Goal: Find specific page/section: Find specific page/section

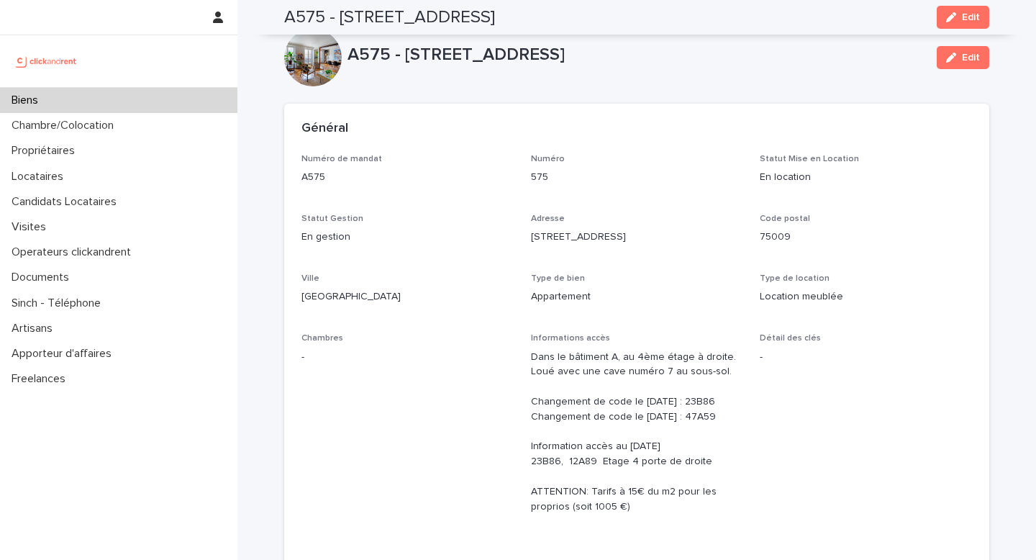
scroll to position [5085, 0]
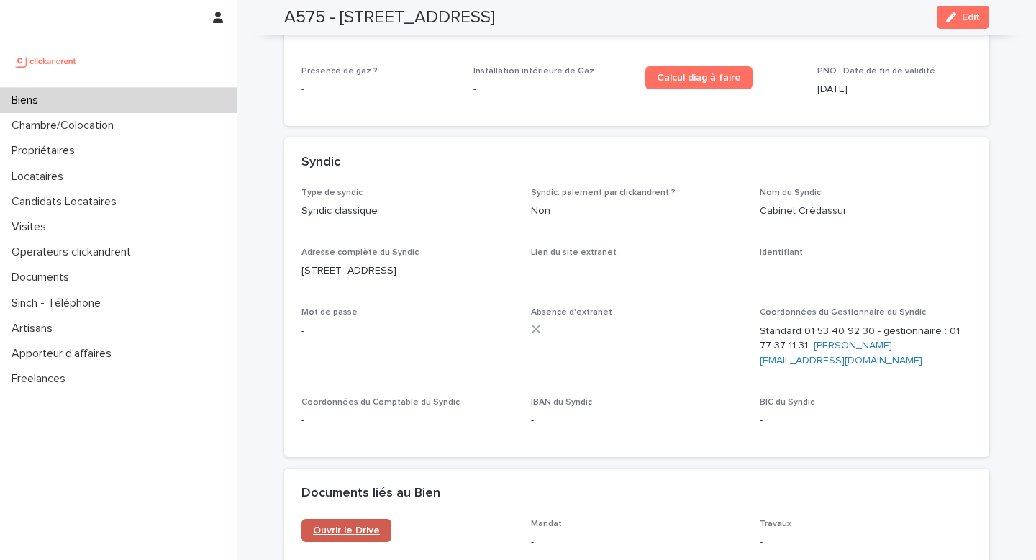
click at [361, 525] on span "Ouvrir le Drive" at bounding box center [346, 530] width 67 height 10
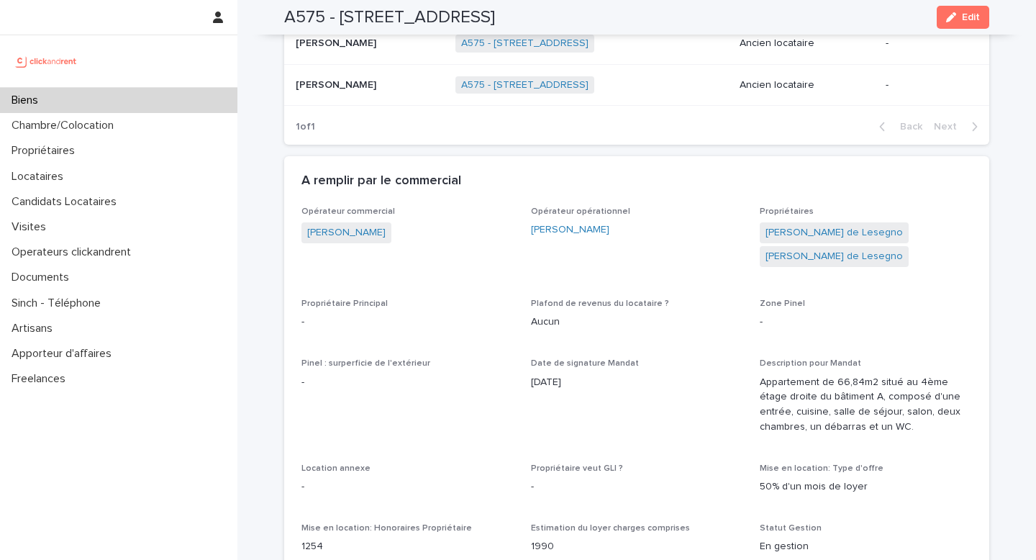
scroll to position [967, 0]
click at [837, 235] on link "Magali Viaris de Lesegno" at bounding box center [833, 234] width 137 height 15
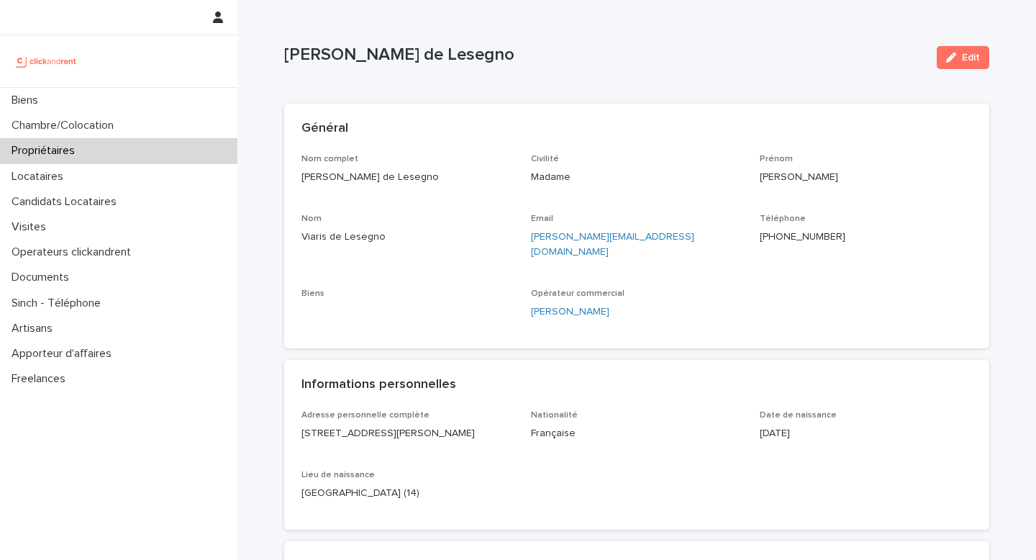
click at [355, 181] on p "Magali Viaris de Lesegno" at bounding box center [407, 177] width 212 height 15
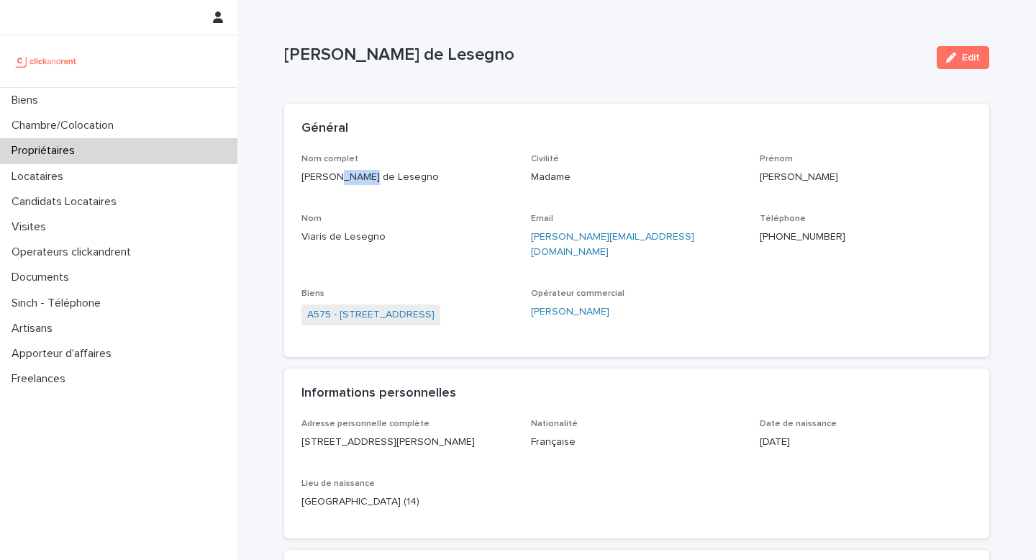
click at [355, 181] on p "Magali Viaris de Lesegno" at bounding box center [407, 177] width 212 height 15
copy p "Magali Viaris de Lesegno"
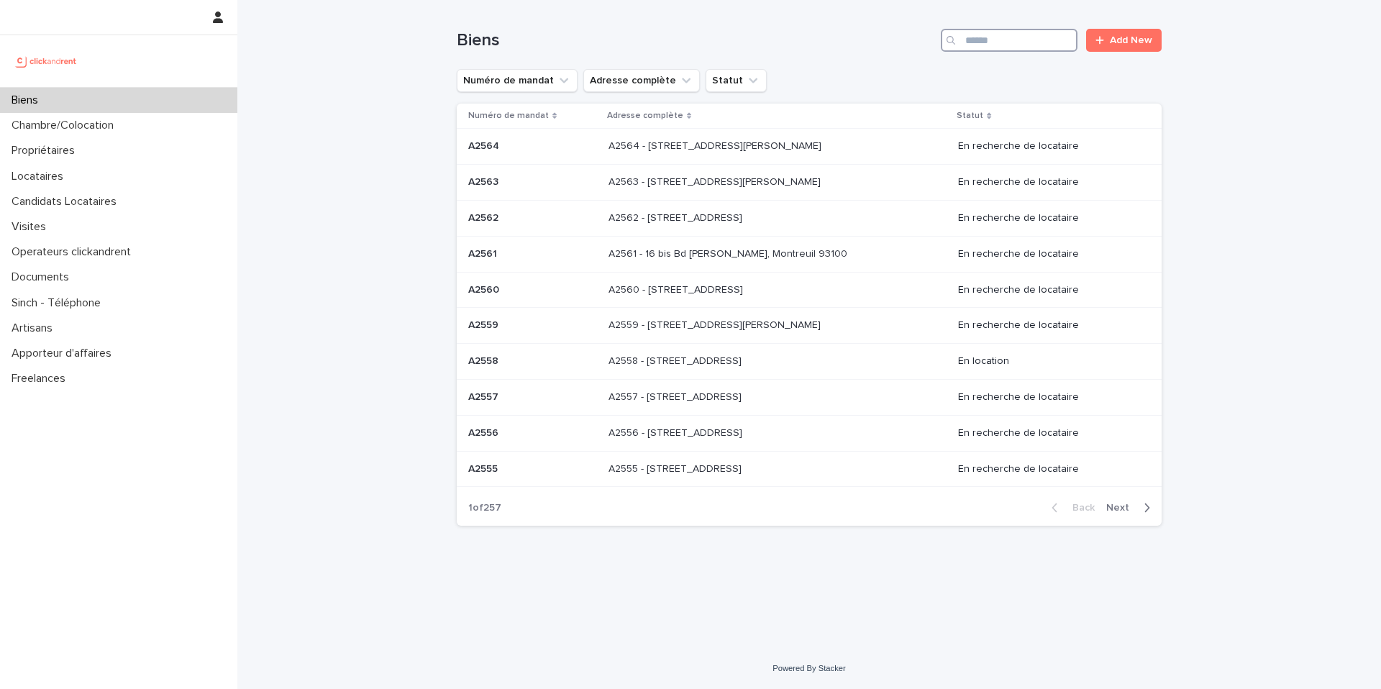
click at [988, 35] on input "Search" at bounding box center [1009, 40] width 137 height 23
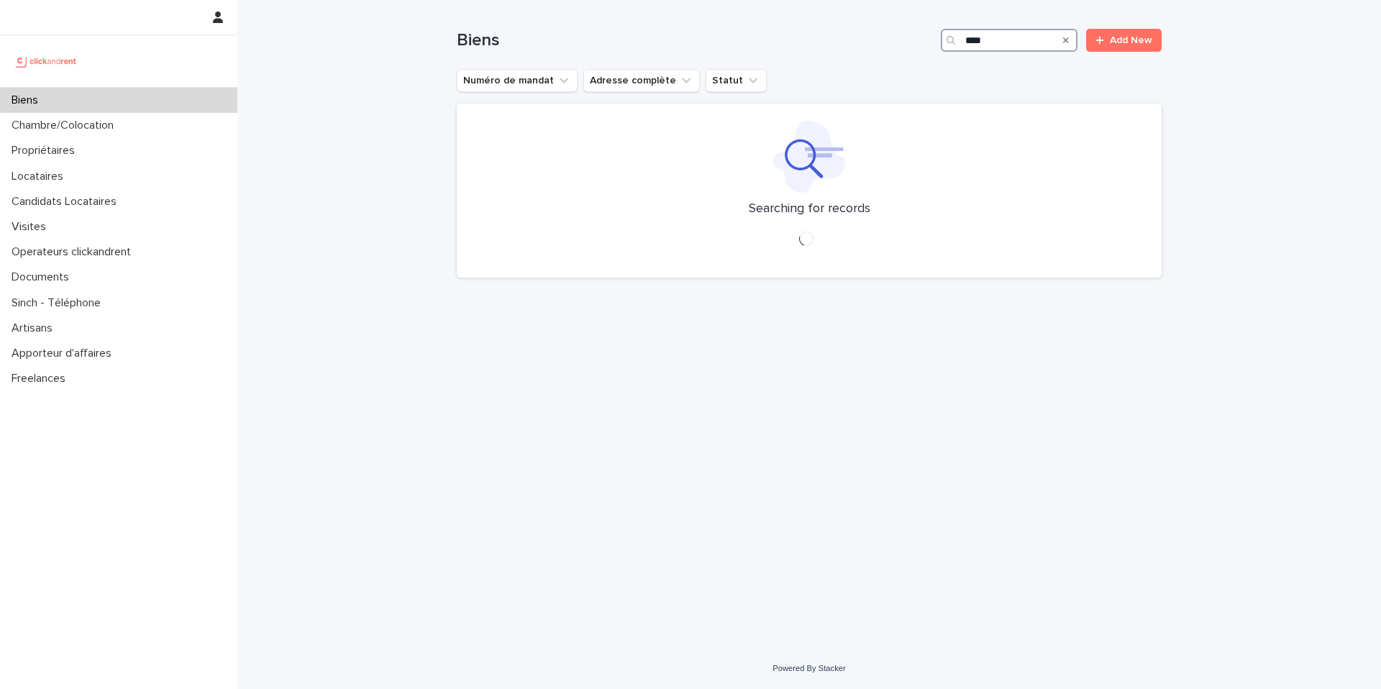
type input "****"
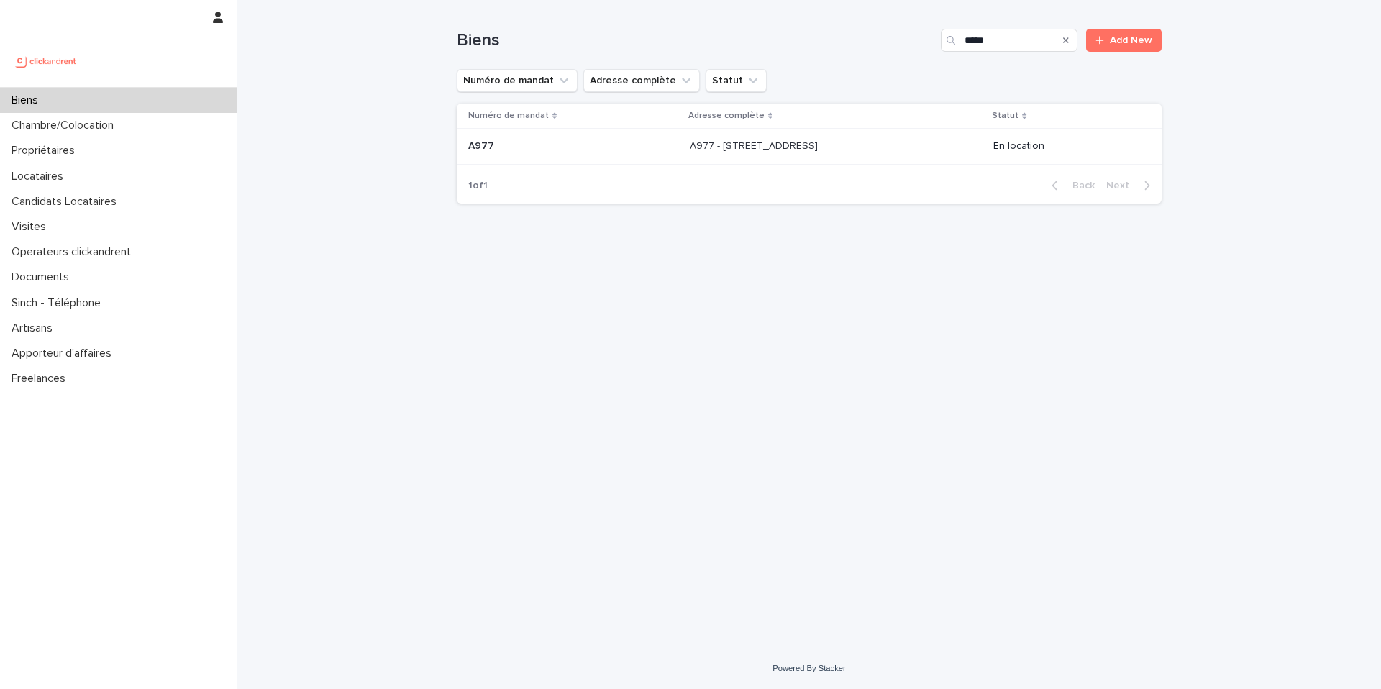
click at [758, 155] on div "A977 - [STREET_ADDRESS] 33700 A977 - [STREET_ADDRESS]" at bounding box center [836, 147] width 292 height 24
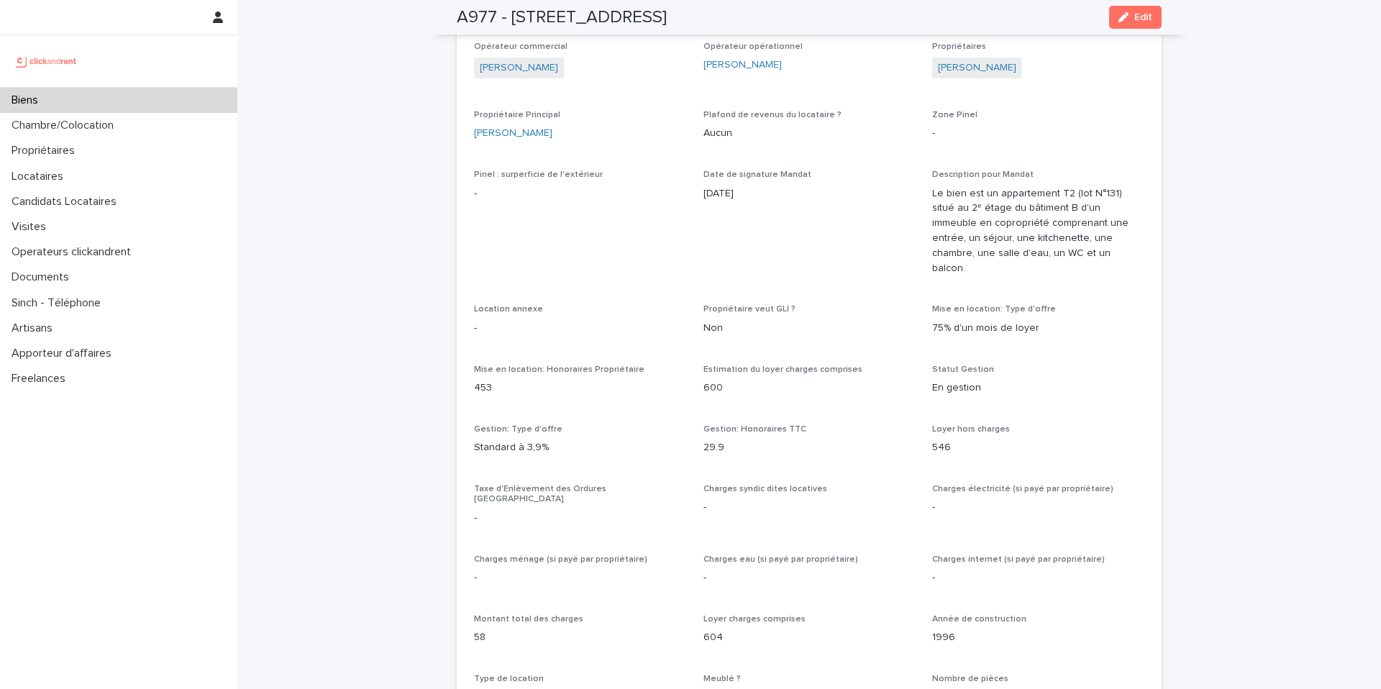
scroll to position [477, 0]
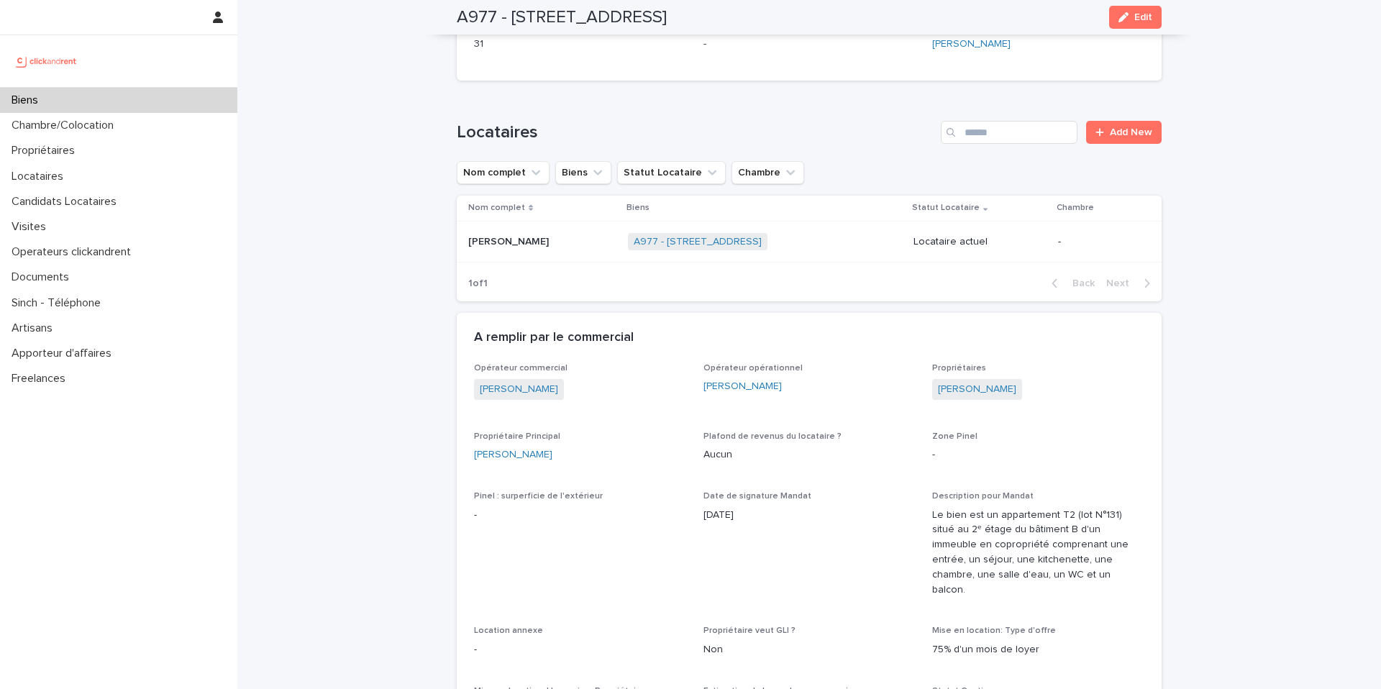
click at [569, 15] on h2 "A977 - [STREET_ADDRESS]" at bounding box center [562, 17] width 210 height 21
click at [569, 12] on h2 "A977 - [STREET_ADDRESS]" at bounding box center [562, 17] width 210 height 21
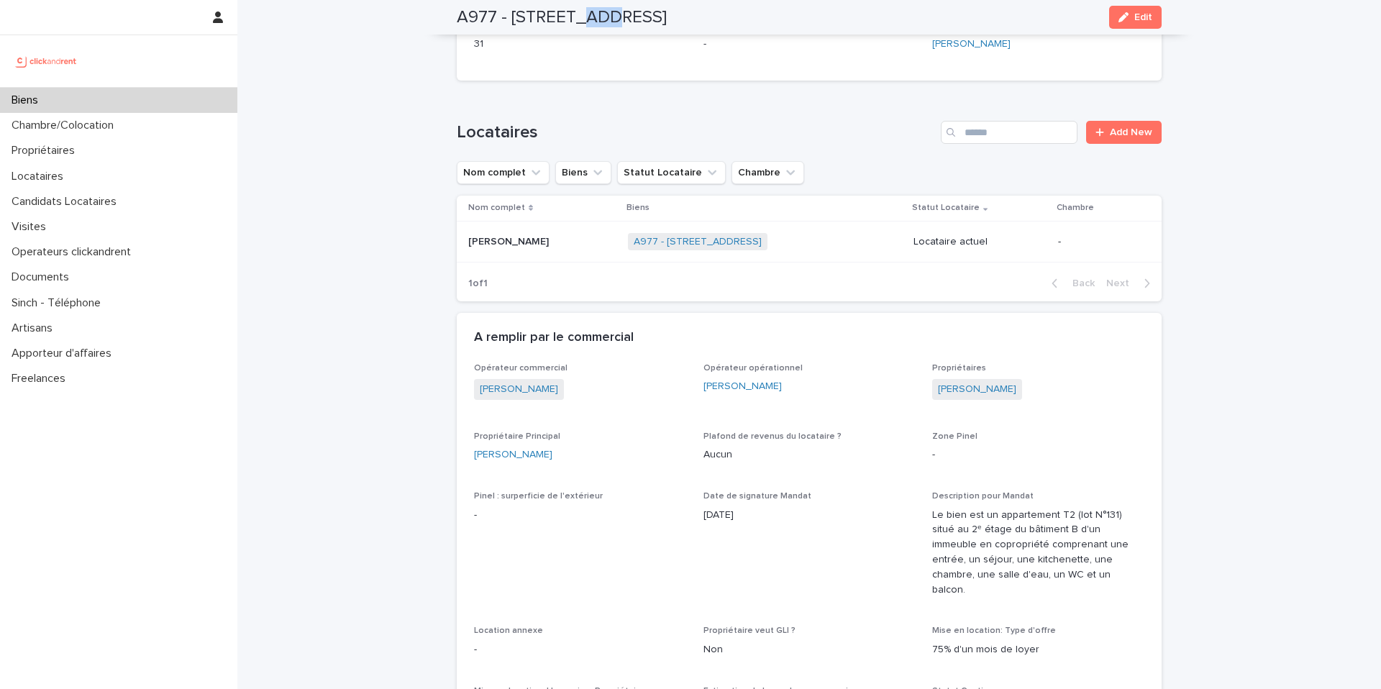
click at [569, 12] on h2 "A977 - [STREET_ADDRESS]" at bounding box center [562, 17] width 210 height 21
copy div "A977 - [STREET_ADDRESS]"
click at [569, 8] on h2 "A977 - [STREET_ADDRESS]" at bounding box center [562, 17] width 210 height 21
click at [48, 101] on p "Biens" at bounding box center [28, 101] width 44 height 14
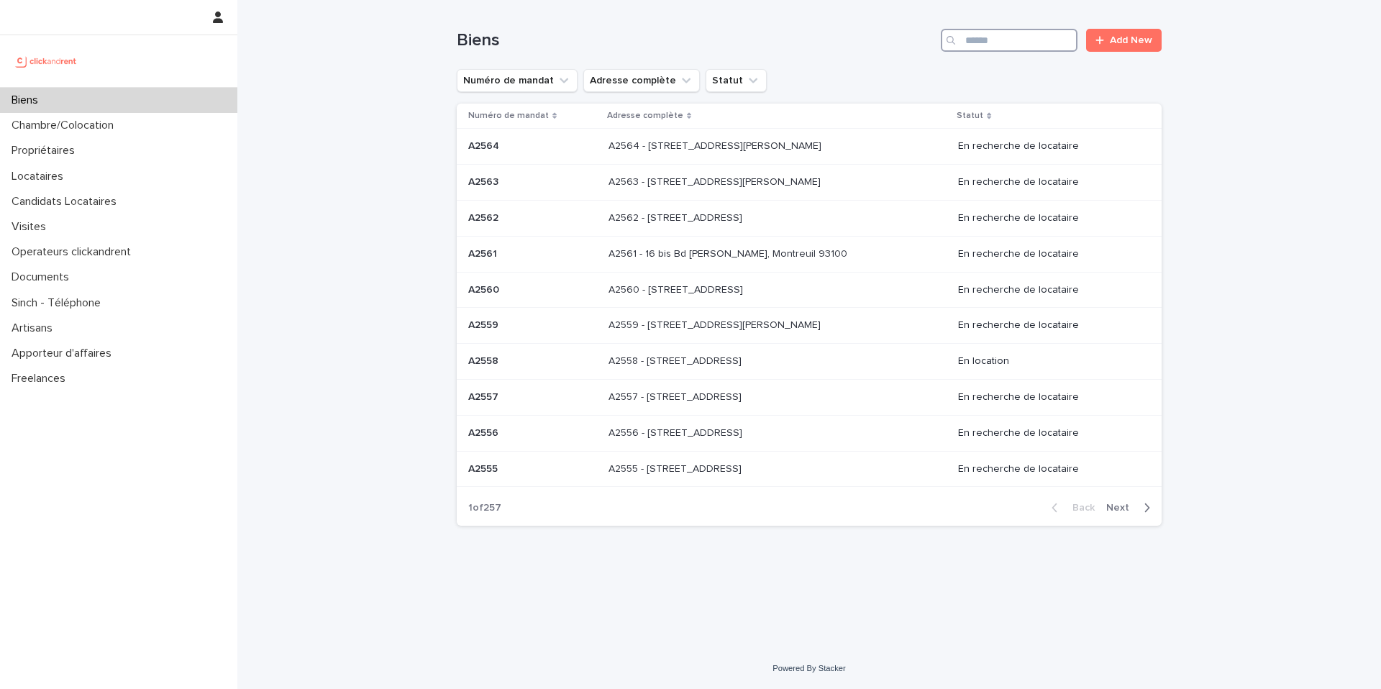
click at [1017, 47] on input "Search" at bounding box center [1009, 40] width 137 height 23
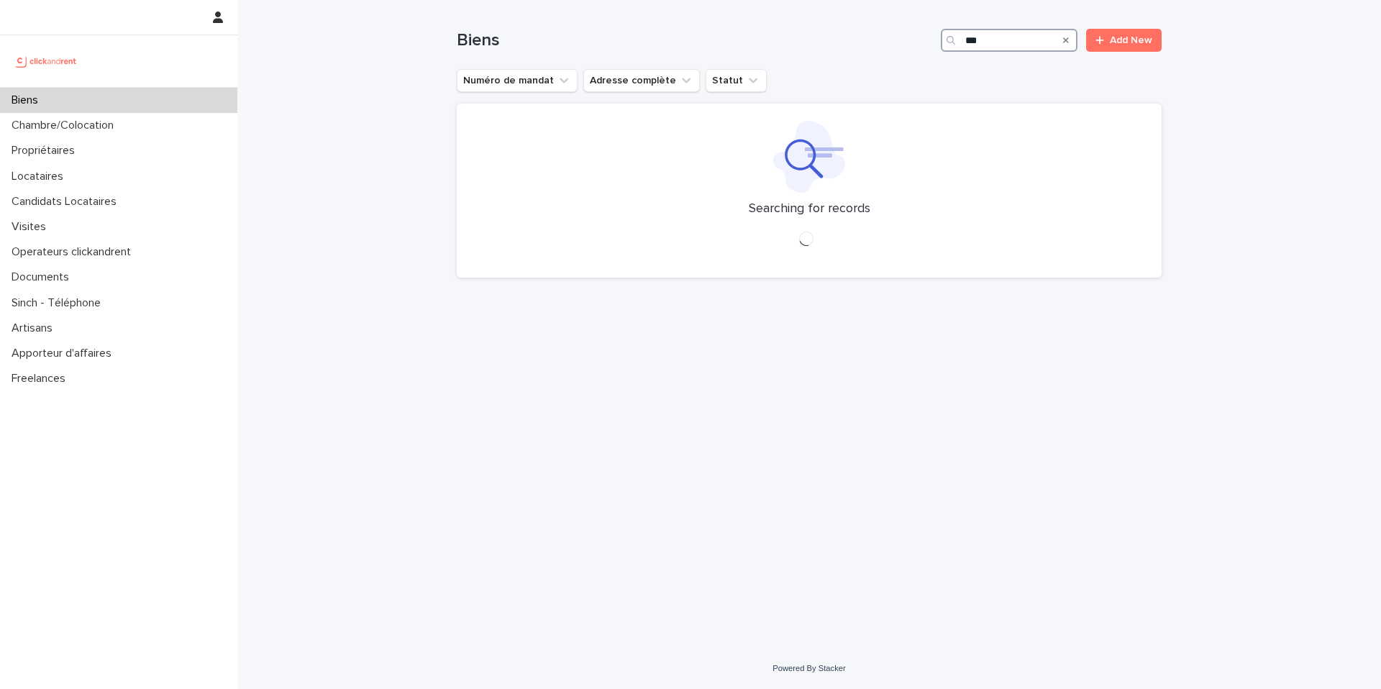
type input "****"
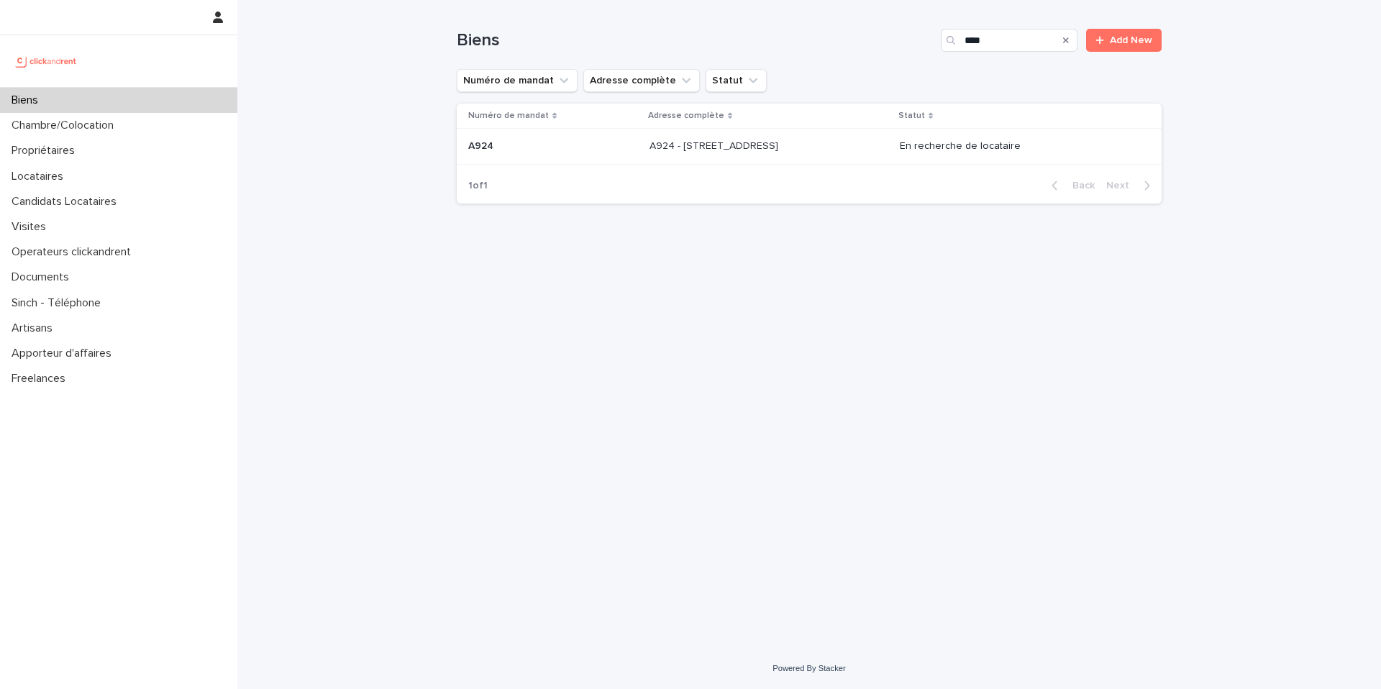
click at [660, 154] on div "A924 - [STREET_ADDRESS] A924 - [STREET_ADDRESS]" at bounding box center [770, 147] width 240 height 24
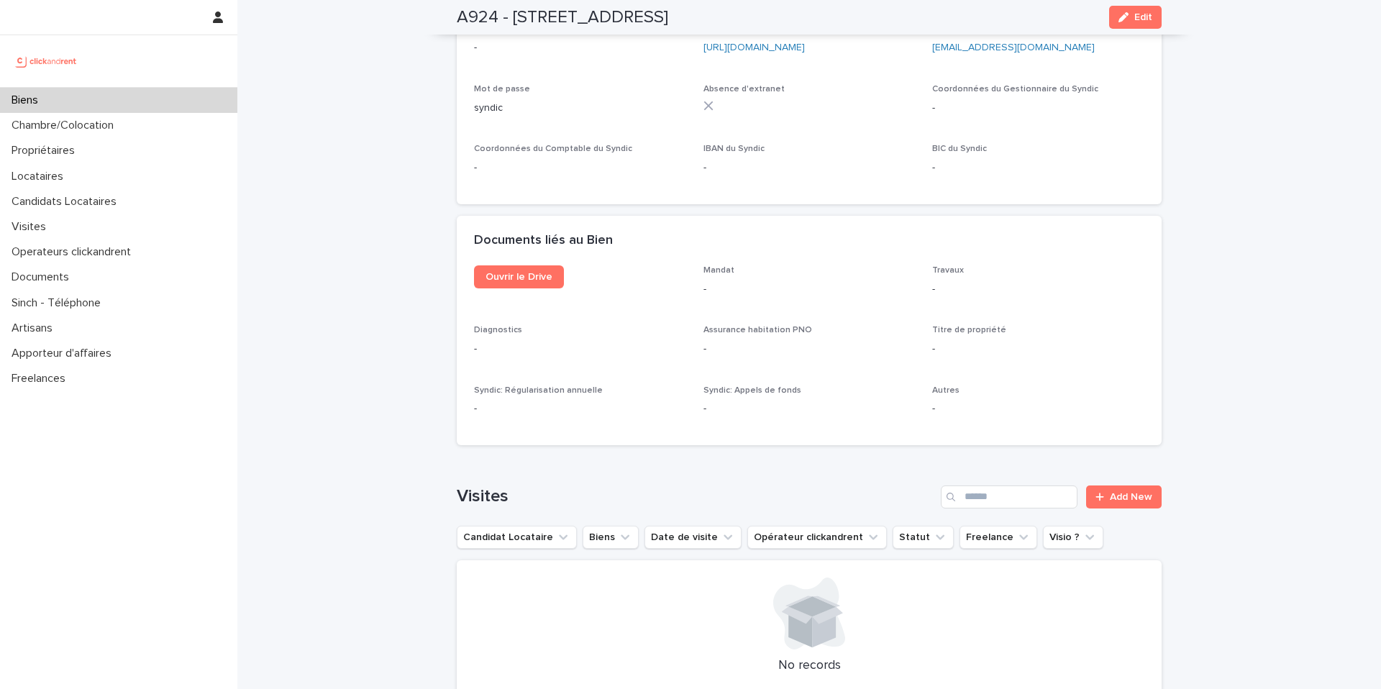
scroll to position [5237, 0]
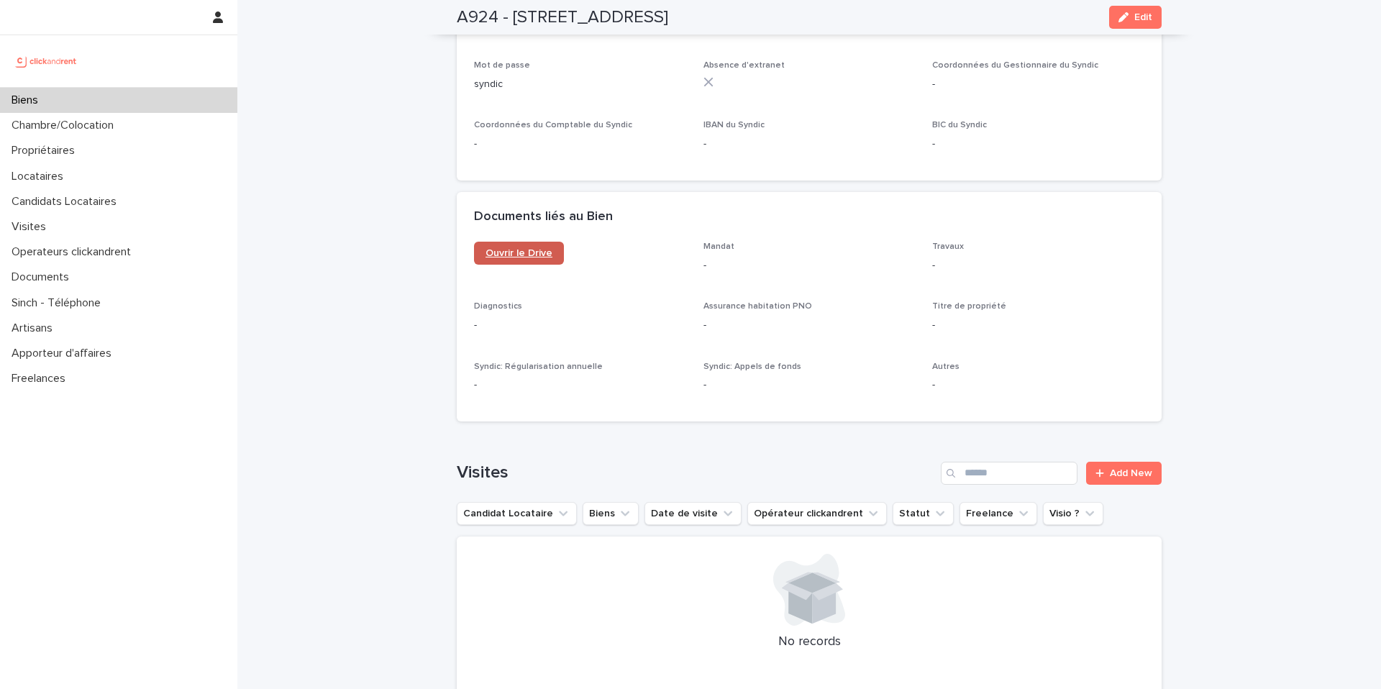
click at [530, 248] on span "Ouvrir le Drive" at bounding box center [519, 253] width 67 height 10
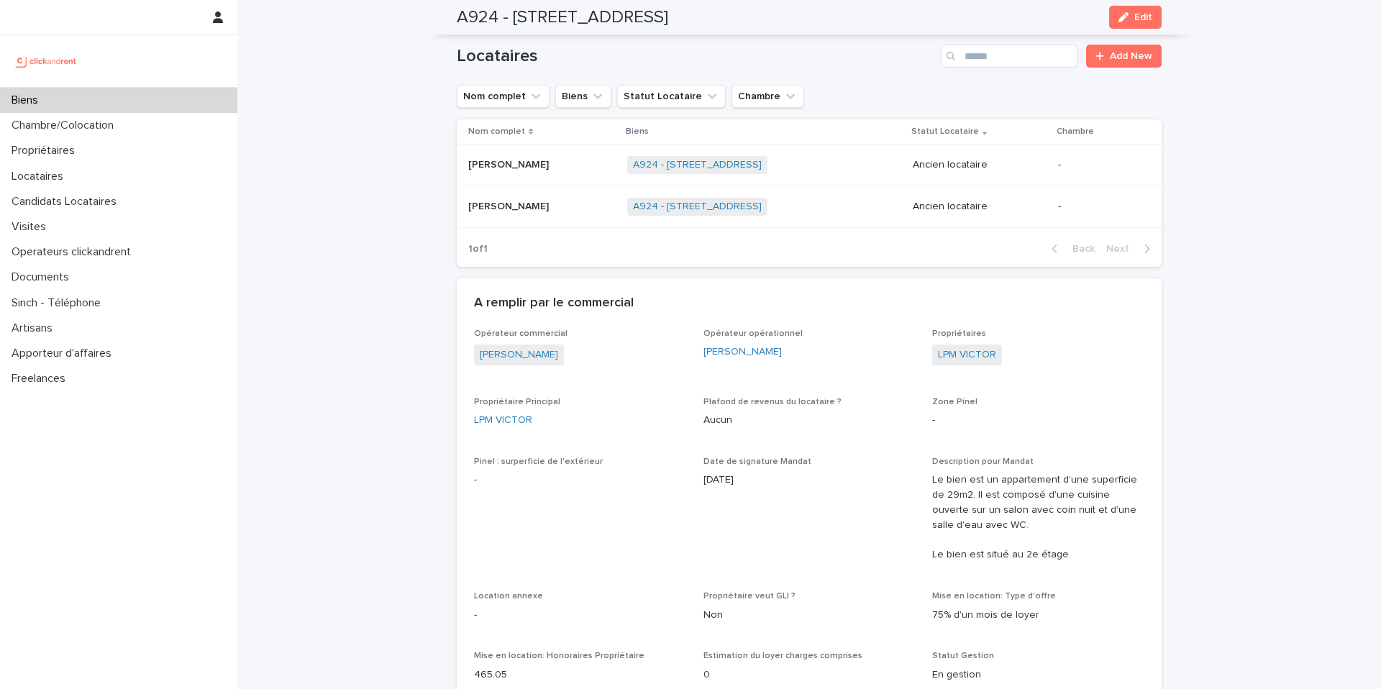
scroll to position [776, 0]
click at [492, 196] on p "[PERSON_NAME]" at bounding box center [509, 203] width 83 height 15
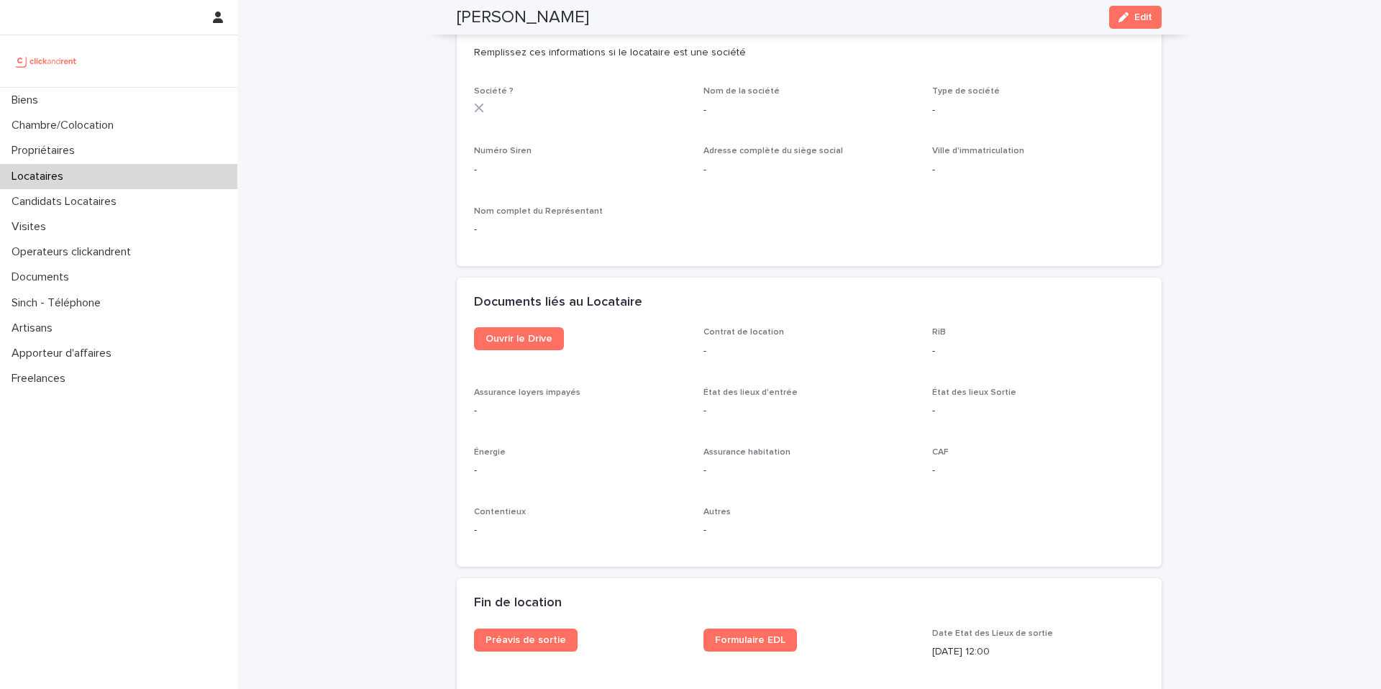
scroll to position [1314, 0]
click at [511, 343] on span "Ouvrir le Drive" at bounding box center [519, 338] width 67 height 10
click at [758, 307] on div "Documents liés au Locataire" at bounding box center [809, 302] width 705 height 50
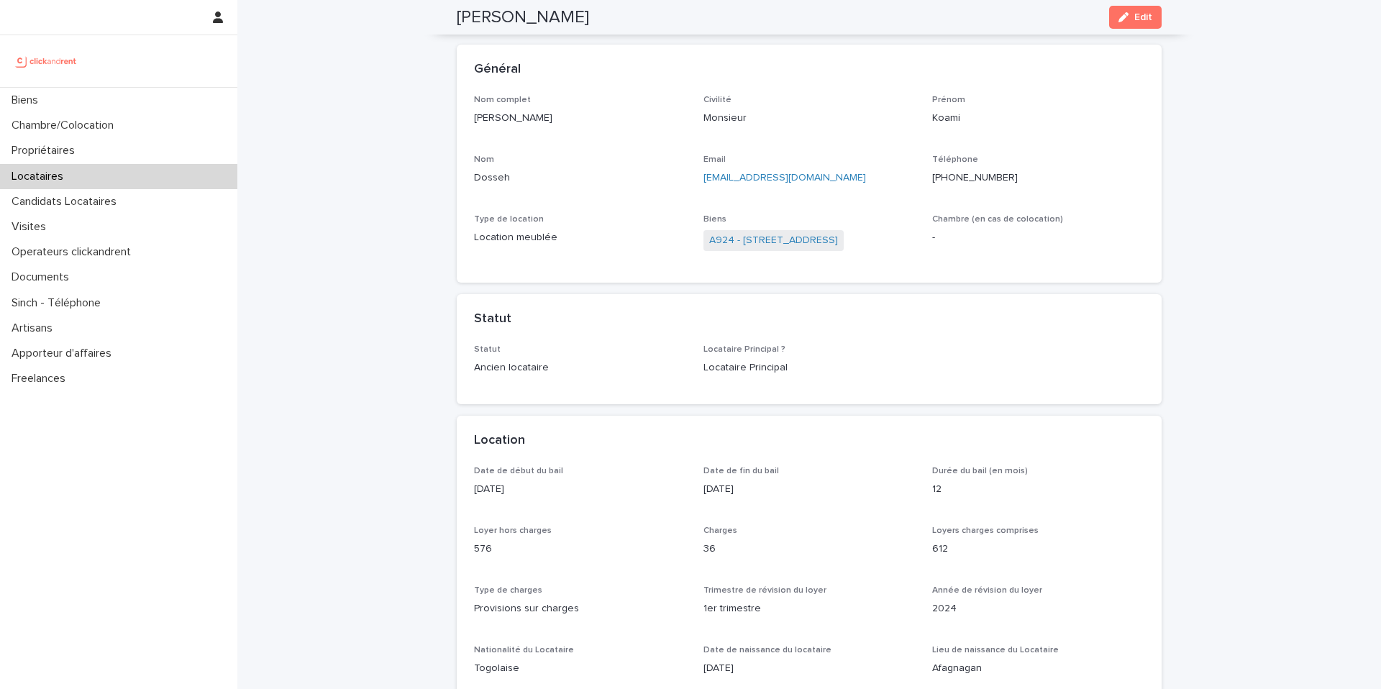
scroll to position [0, 0]
